Goal: Find specific page/section: Find specific page/section

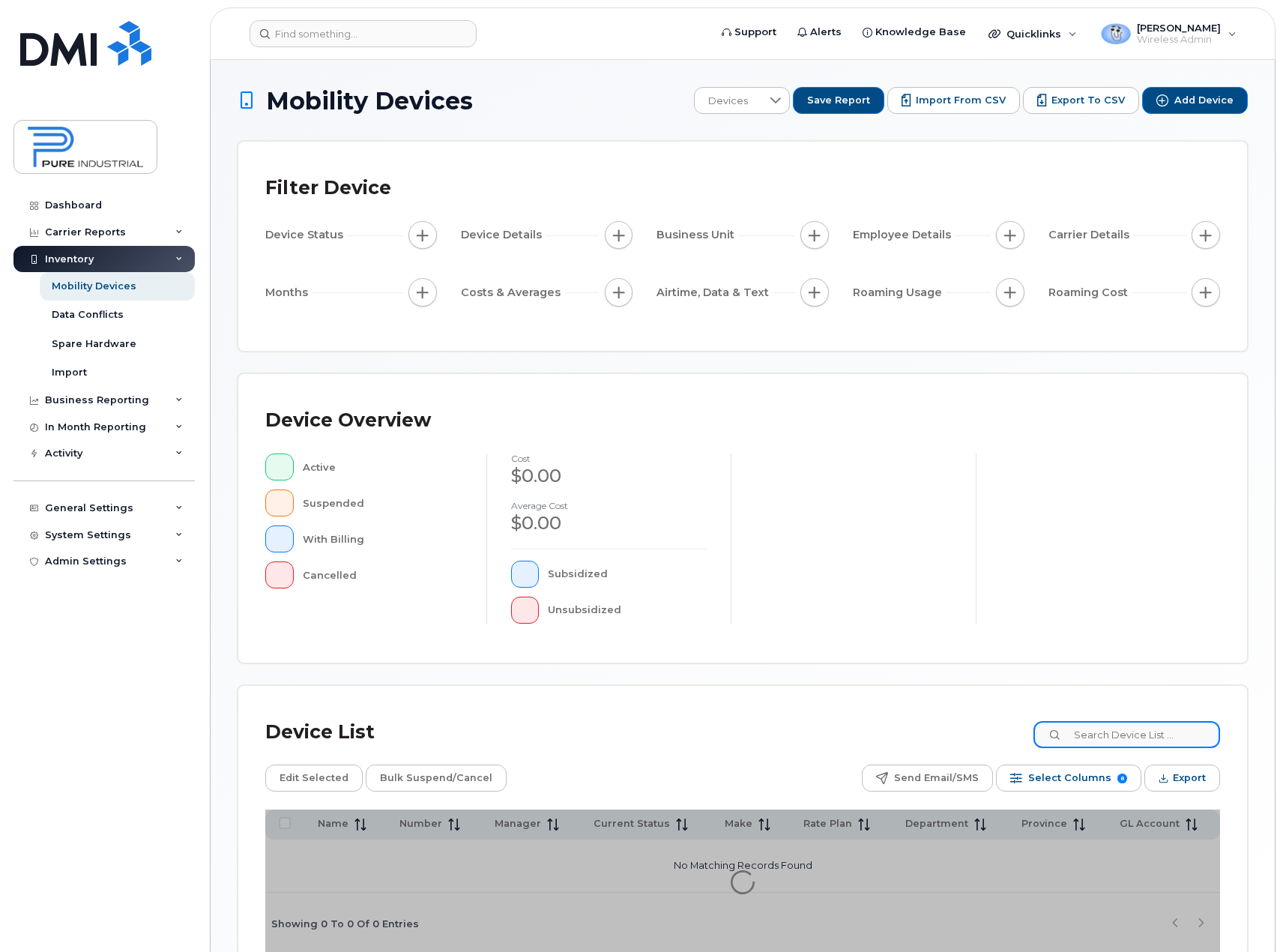
click at [1103, 732] on input at bounding box center [1127, 734] width 187 height 27
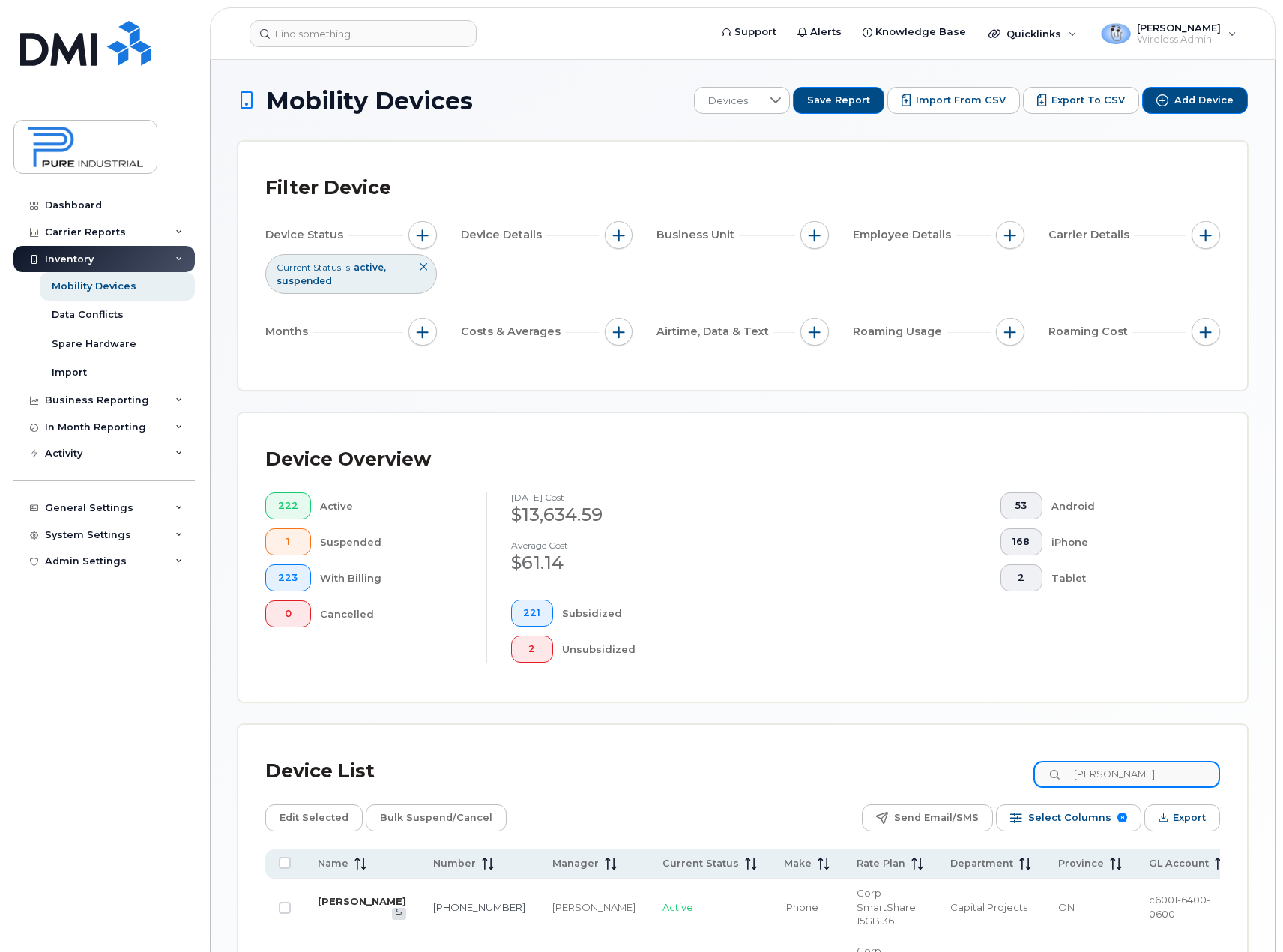
type input "dansoh"
click at [335, 901] on link "[PERSON_NAME]" at bounding box center [362, 900] width 89 height 12
